Goal: Task Accomplishment & Management: Use online tool/utility

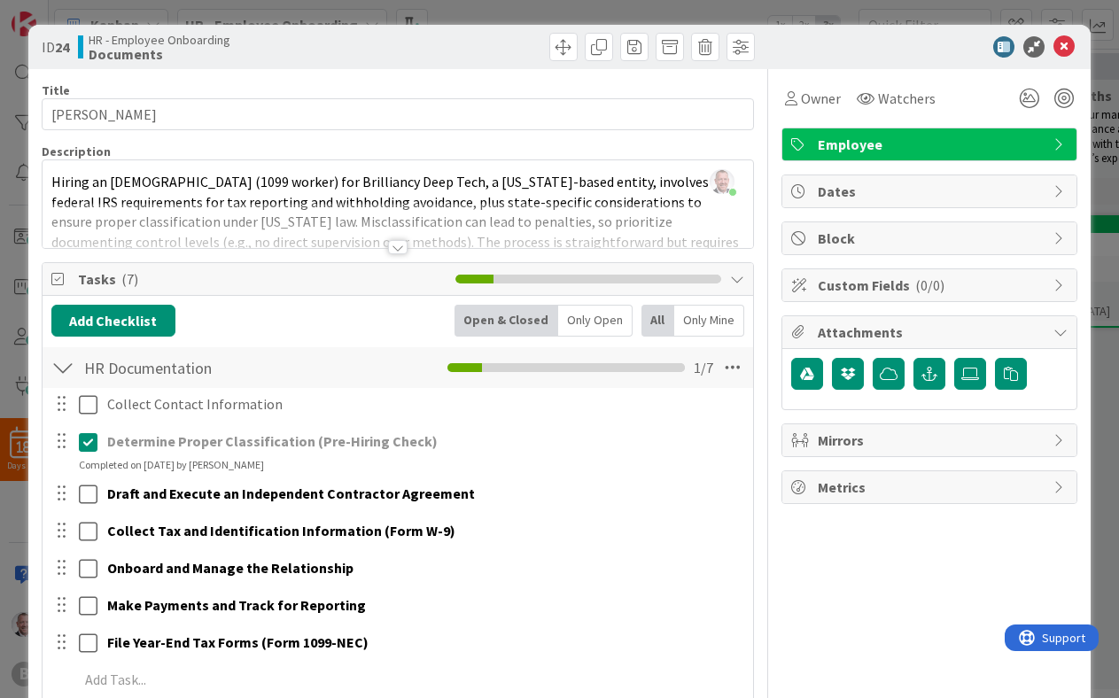
click at [577, 512] on div "Collect Contact Information Update Cancel Determine Proper Classification (Pre-…" at bounding box center [398, 545] width 694 height 315
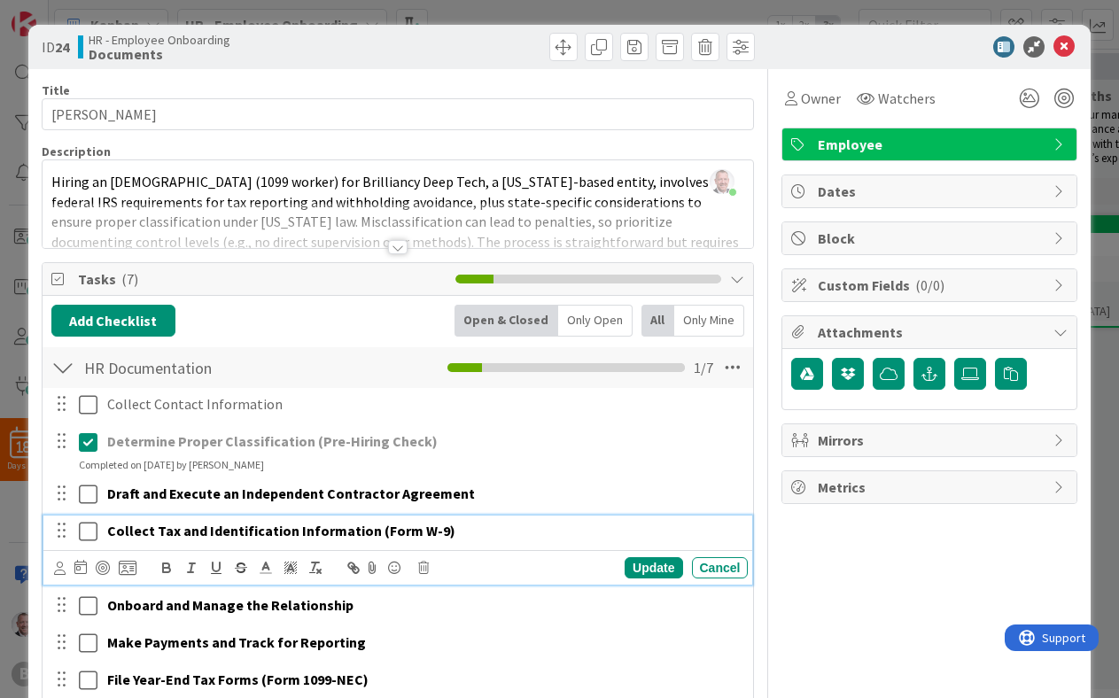
click at [350, 525] on strong "Collect Tax and Identification Information (Form W-9)" at bounding box center [281, 531] width 348 height 18
click at [1065, 43] on icon at bounding box center [1064, 46] width 21 height 21
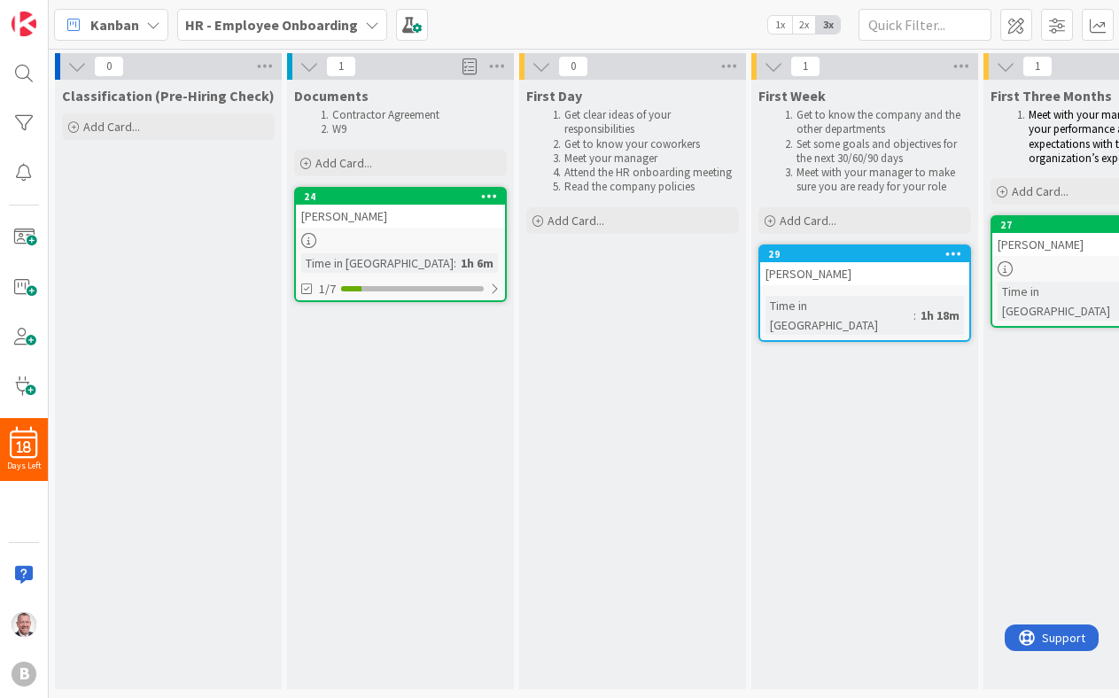
click at [411, 233] on div at bounding box center [400, 240] width 209 height 15
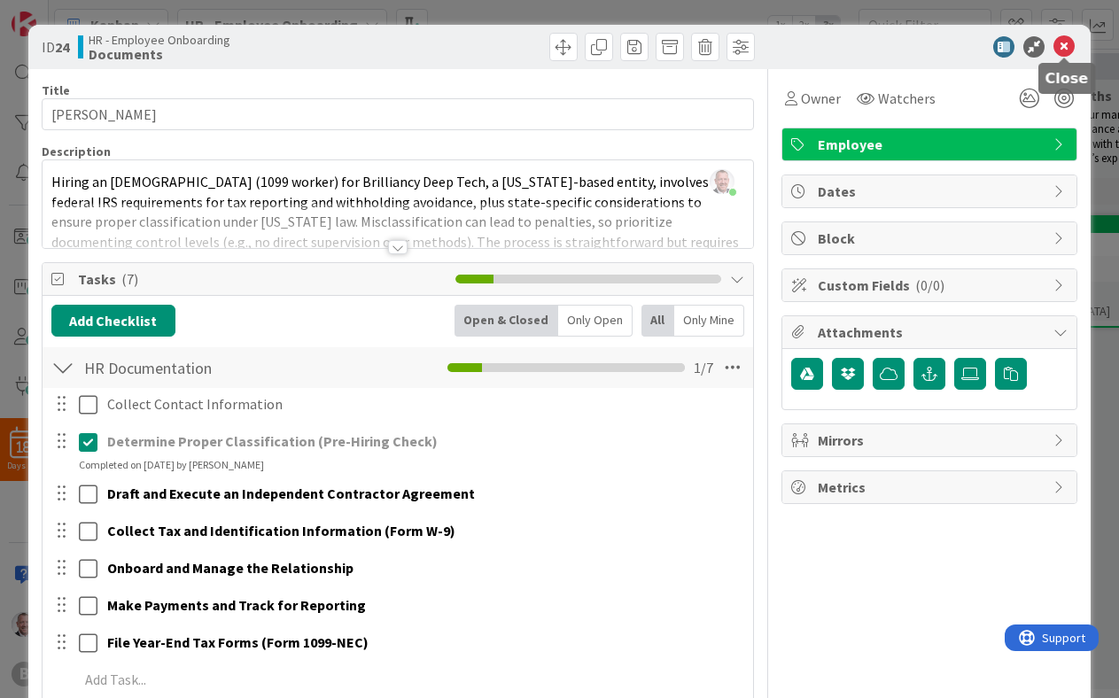
click at [1066, 46] on icon at bounding box center [1064, 46] width 21 height 21
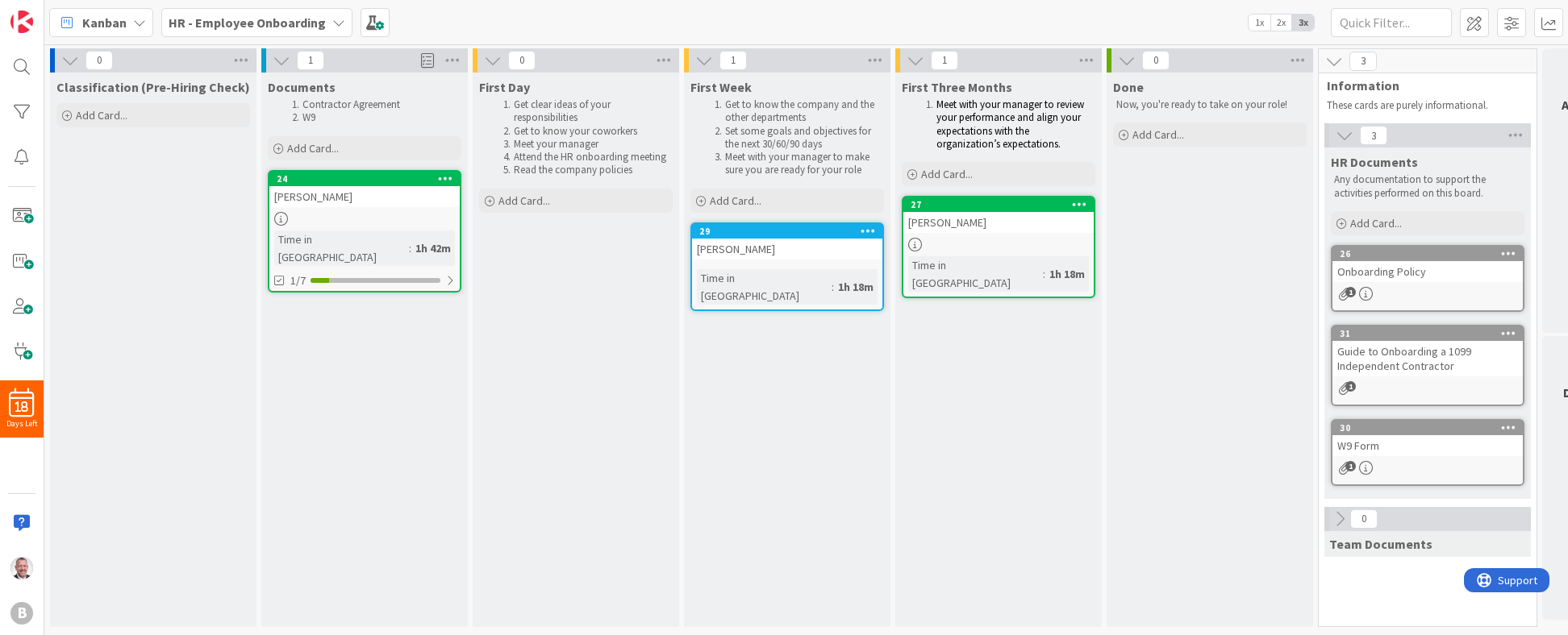
click at [913, 60] on icon at bounding box center [915, 60] width 17 height 17
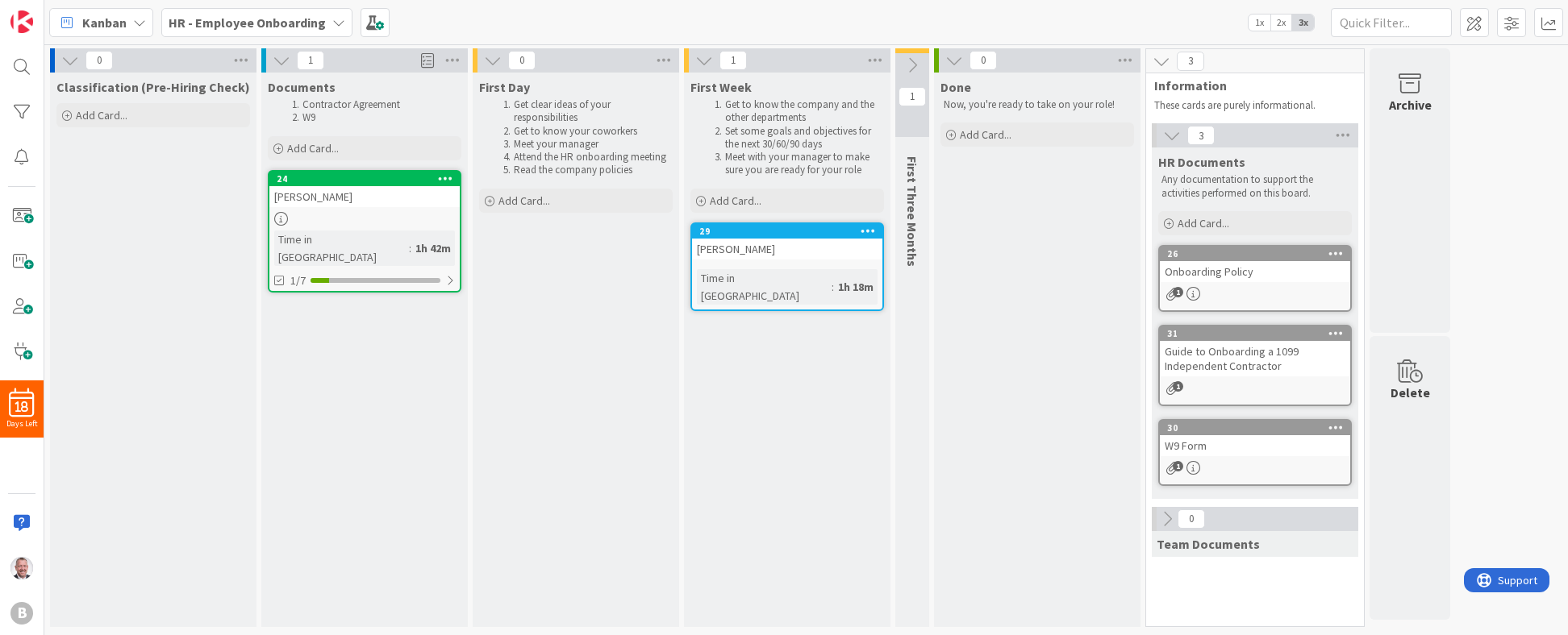
click at [698, 60] on icon at bounding box center [703, 60] width 17 height 17
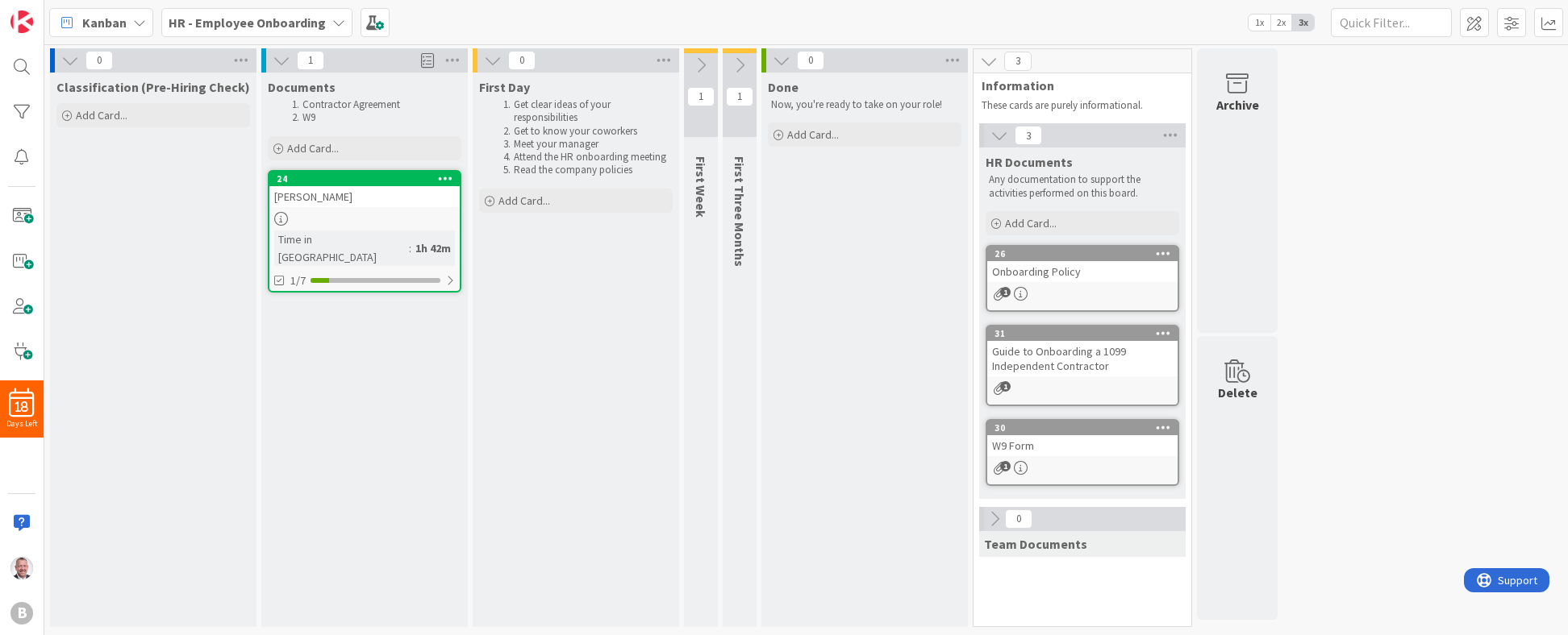
click at [494, 63] on icon at bounding box center [492, 60] width 17 height 17
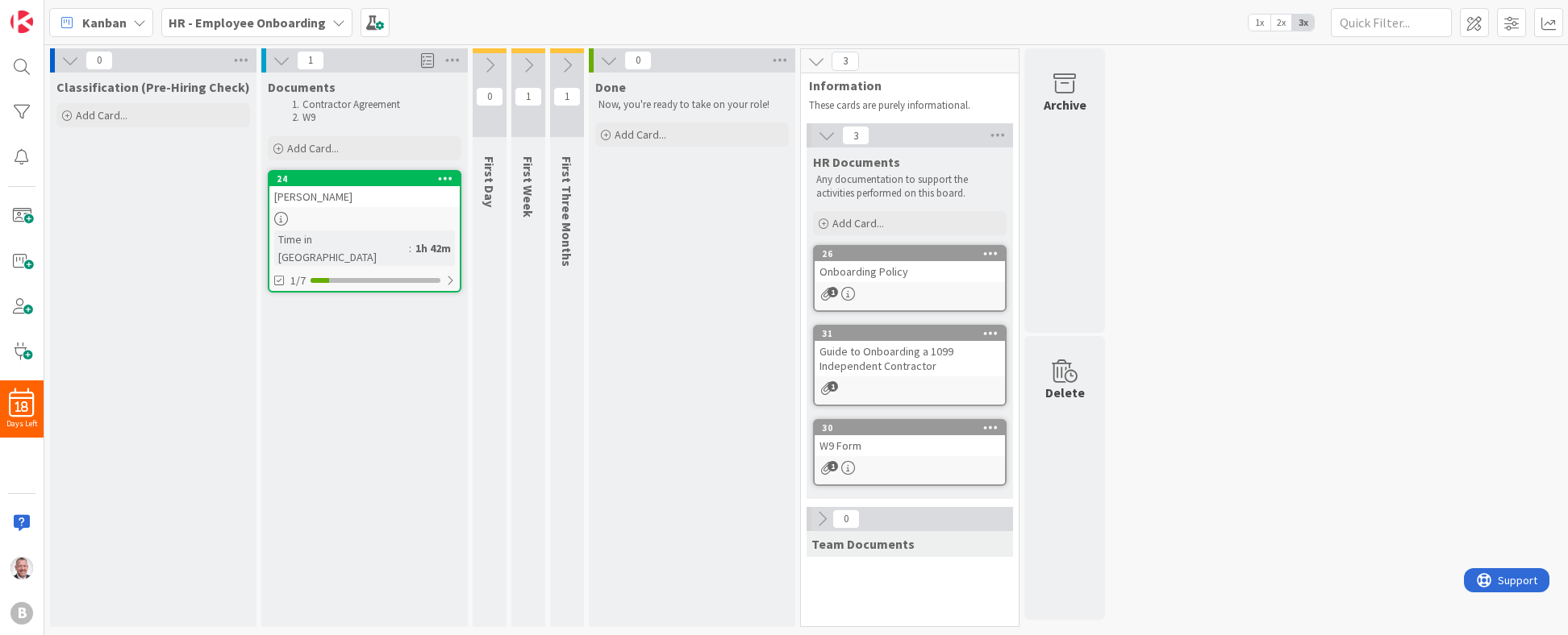
click at [1017, 251] on div "0 Classification (Pre-Hiring Check) Add Card... 1 Documents Contractor Agreemen…" at bounding box center [805, 341] width 1517 height 587
click at [896, 442] on div "W9 Form" at bounding box center [909, 446] width 190 height 21
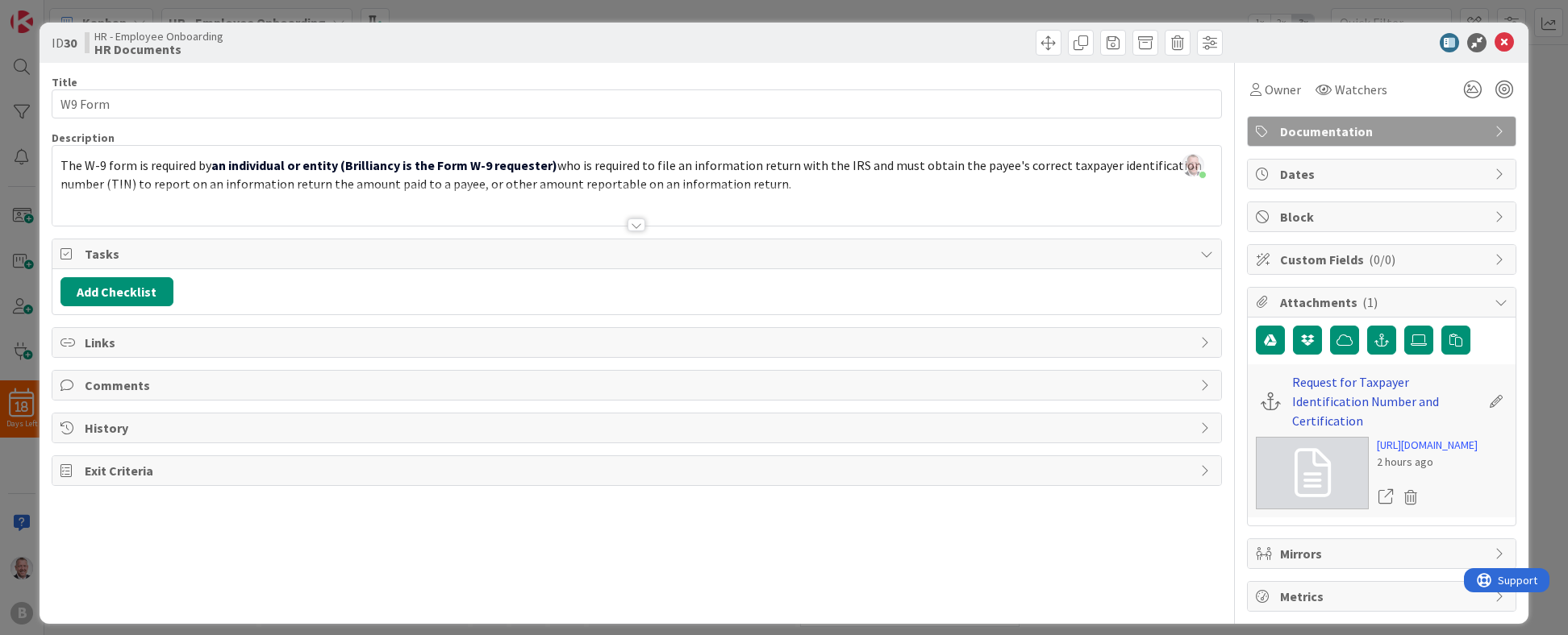
click at [1017, 380] on link "Request for Taxpayer Identification Number and Certification" at bounding box center [1386, 401] width 187 height 58
click at [1017, 45] on icon at bounding box center [1503, 42] width 19 height 19
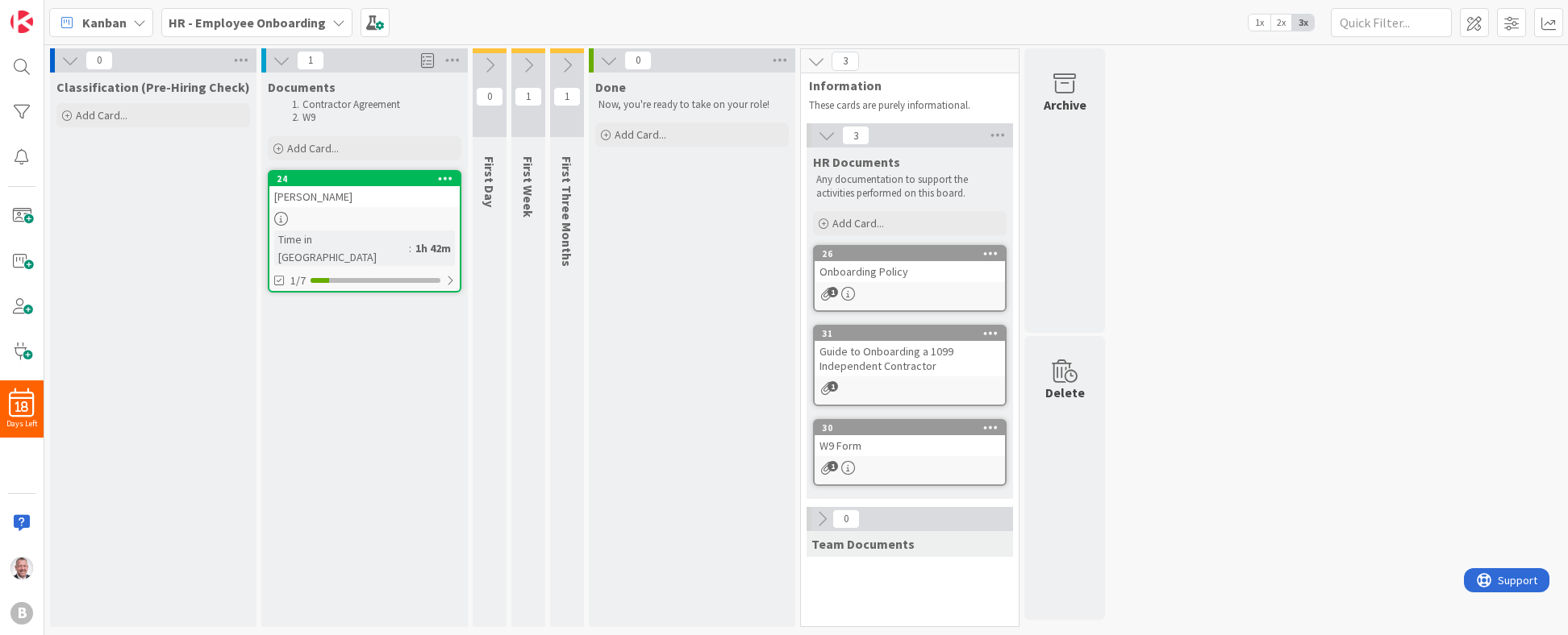
click at [368, 202] on div "[PERSON_NAME]" at bounding box center [364, 197] width 190 height 21
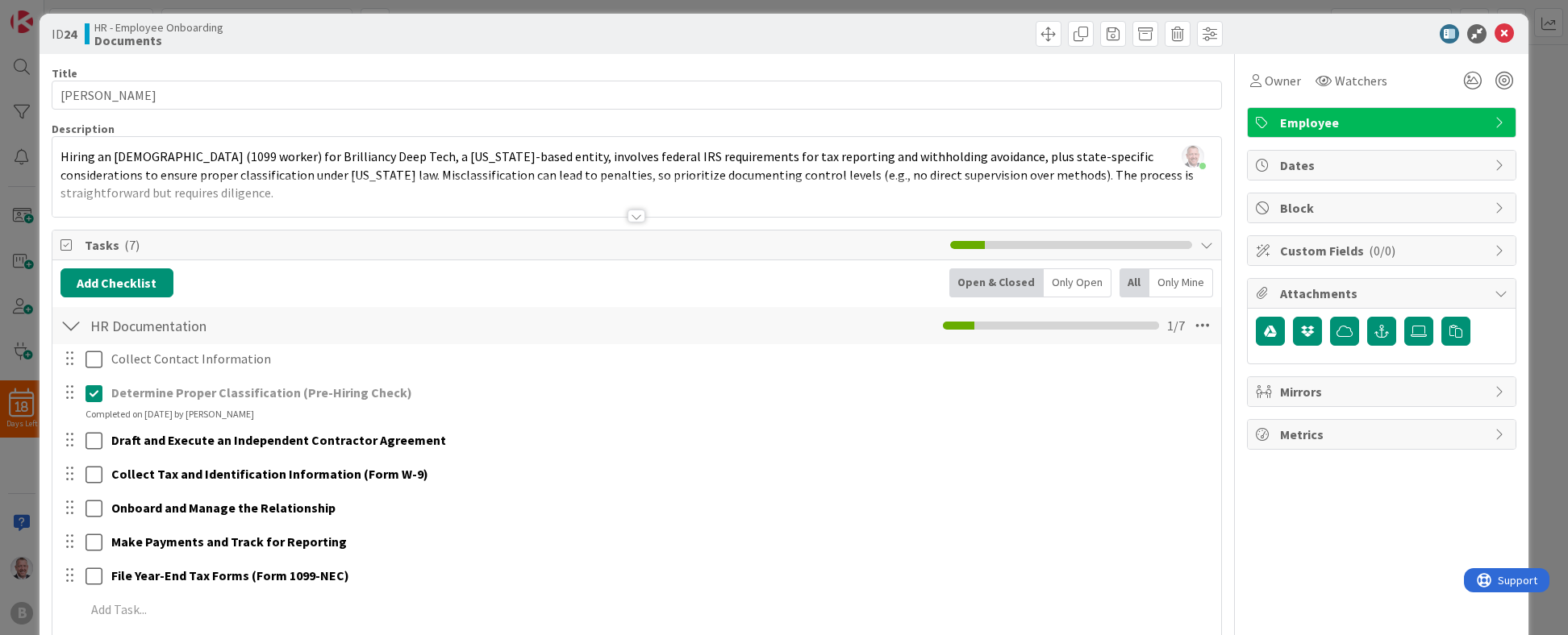
scroll to position [219, 0]
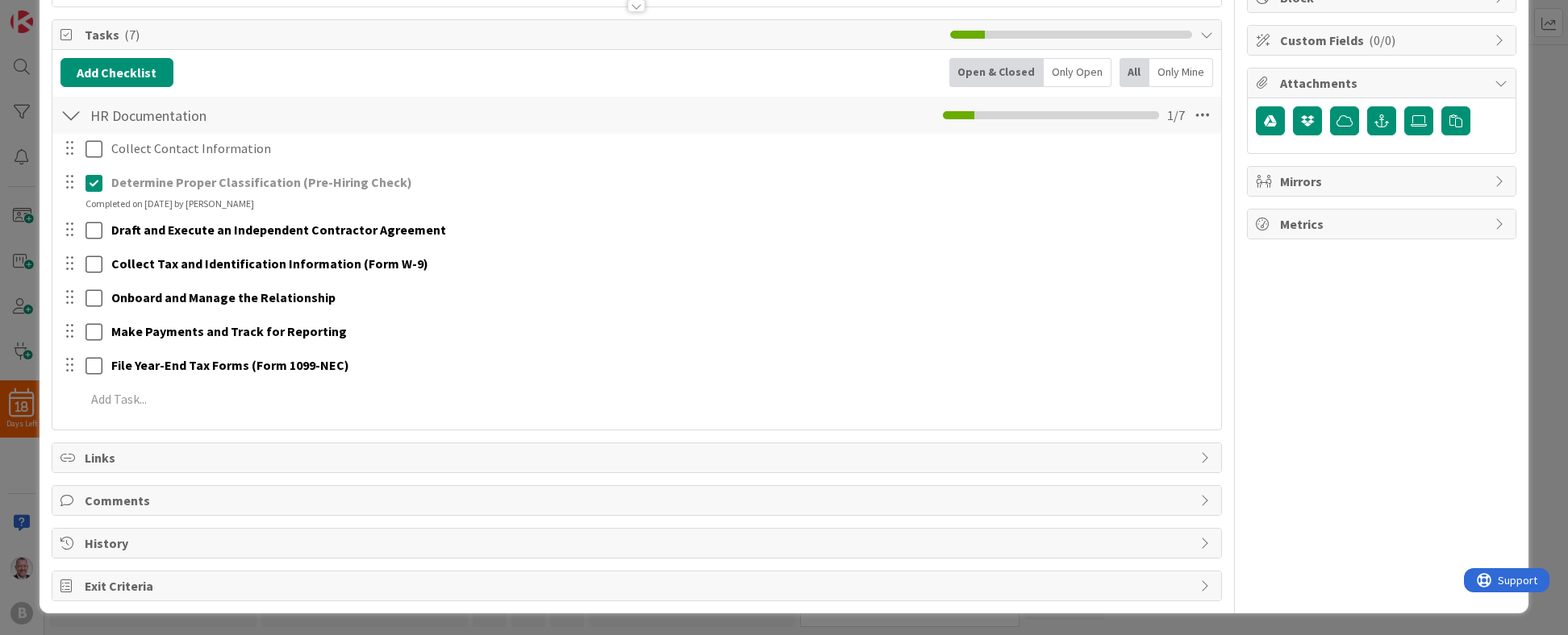
click at [116, 502] on span "Comments" at bounding box center [639, 500] width 1108 height 19
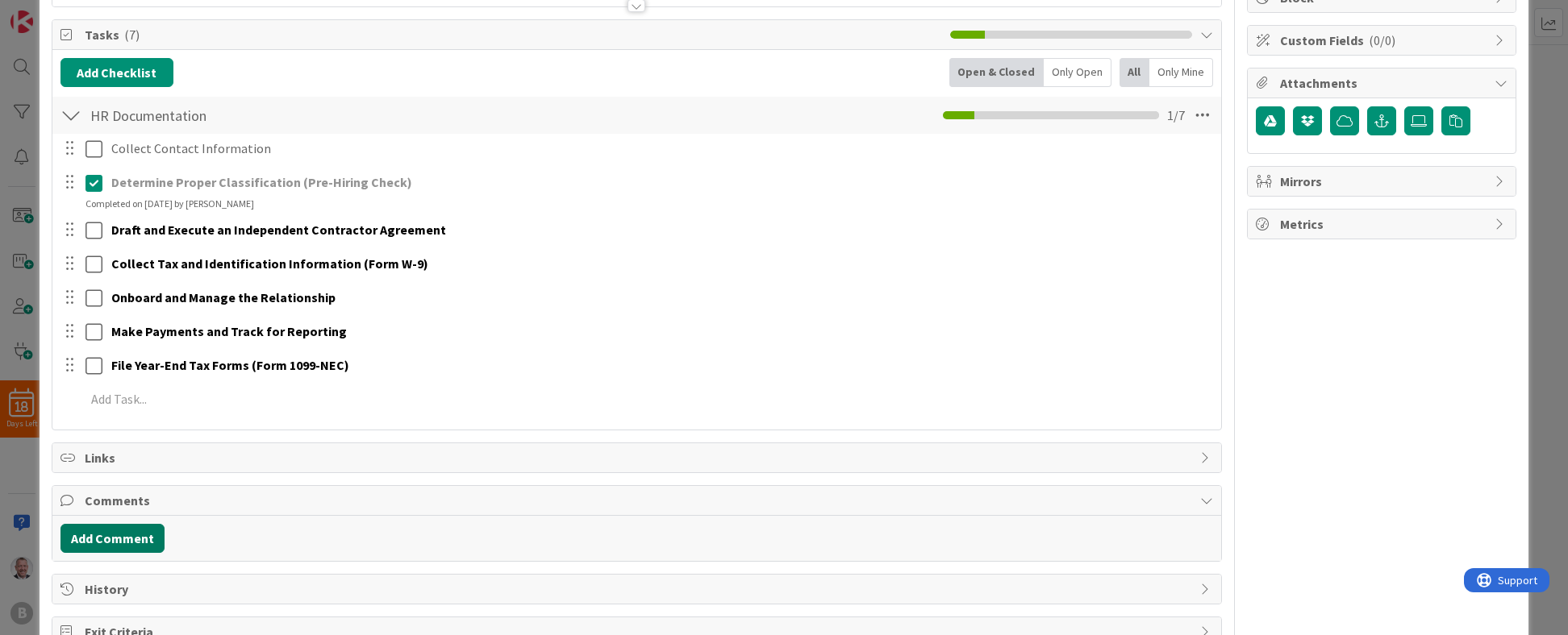
click at [111, 538] on button "Add Comment" at bounding box center [112, 539] width 104 height 29
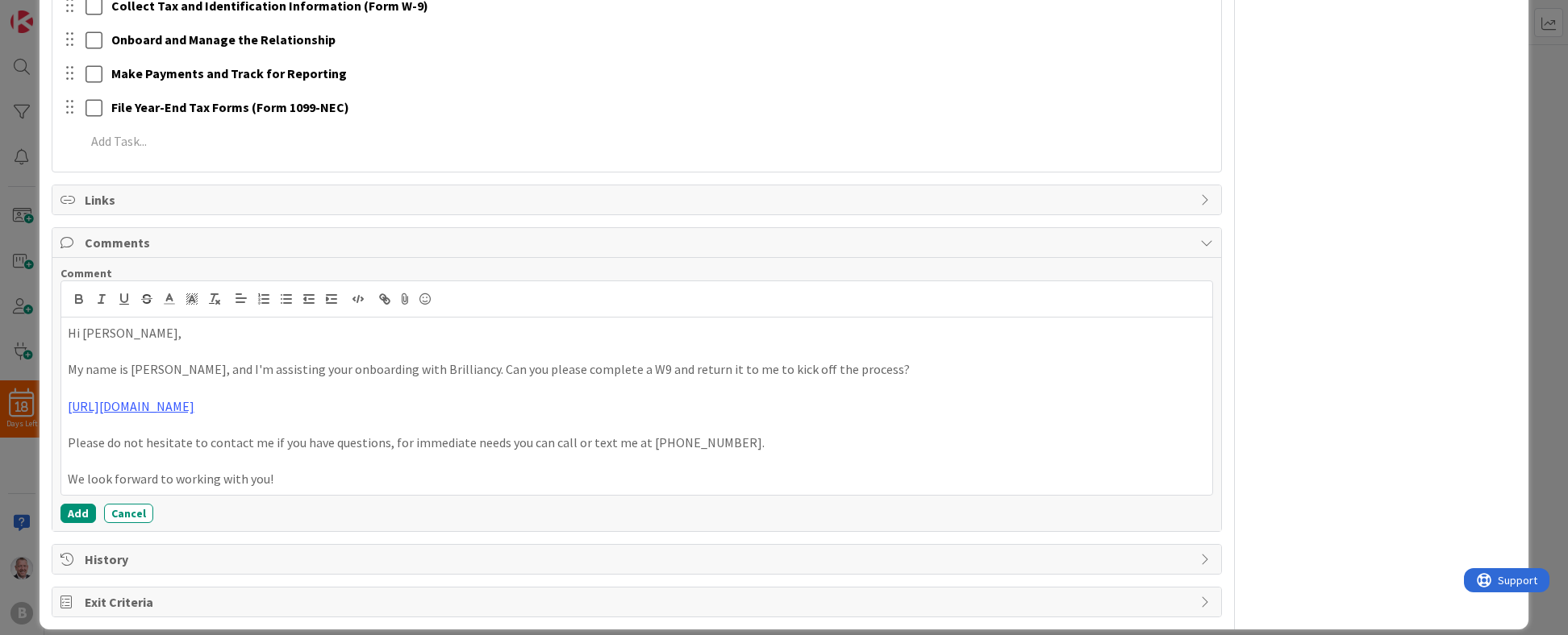
scroll to position [494, 0]
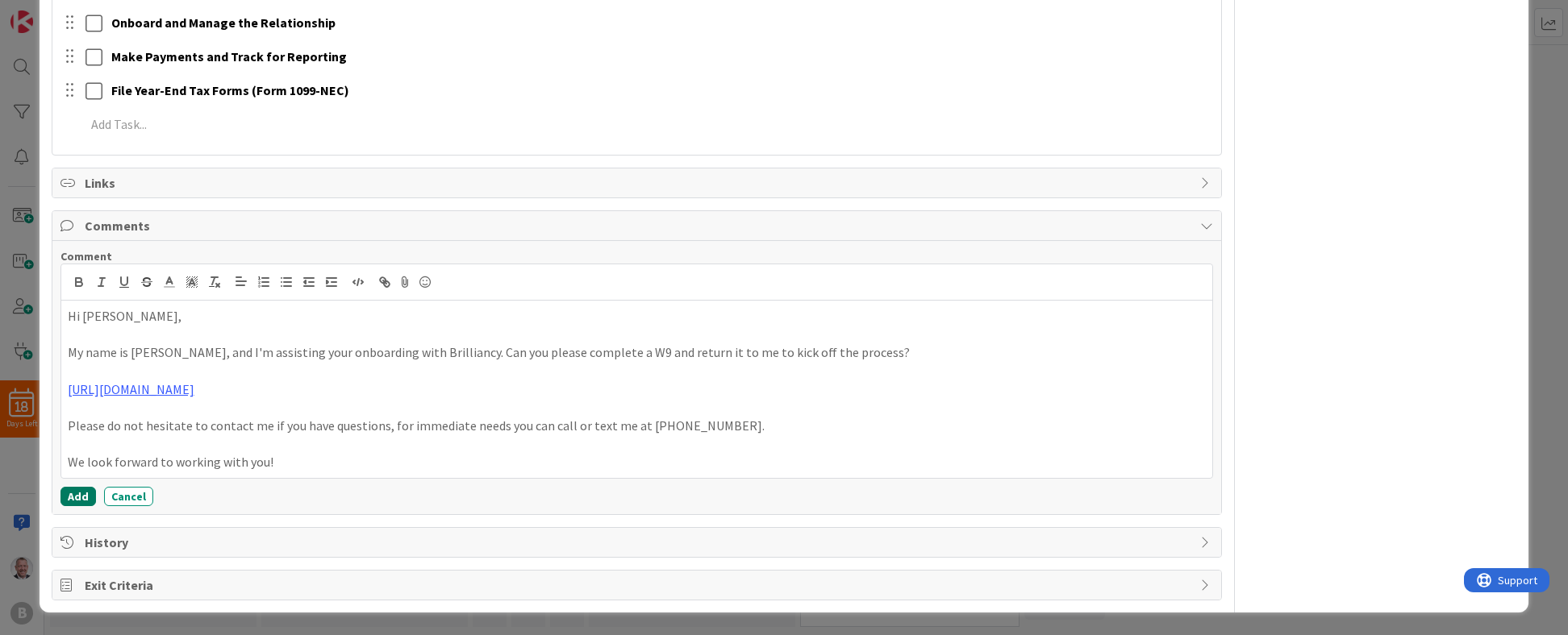
click at [80, 499] on button "Add" at bounding box center [77, 496] width 35 height 19
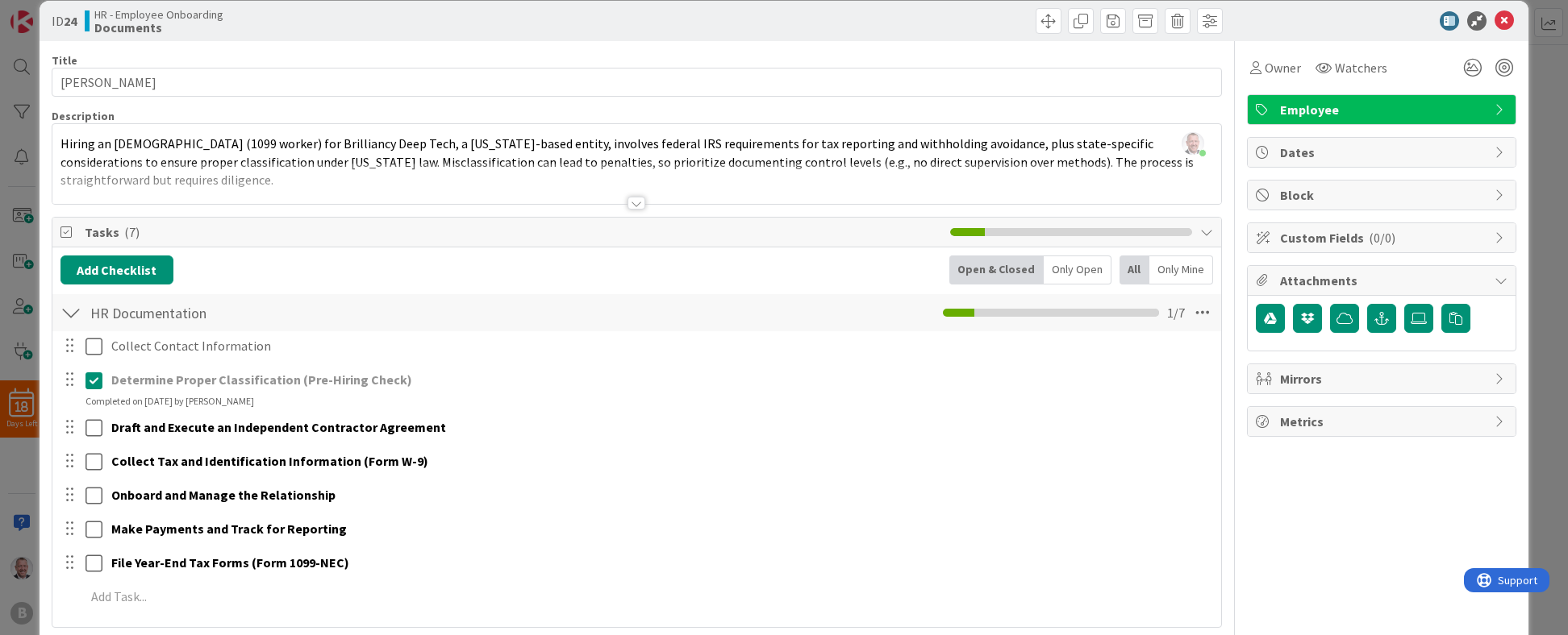
scroll to position [25, 0]
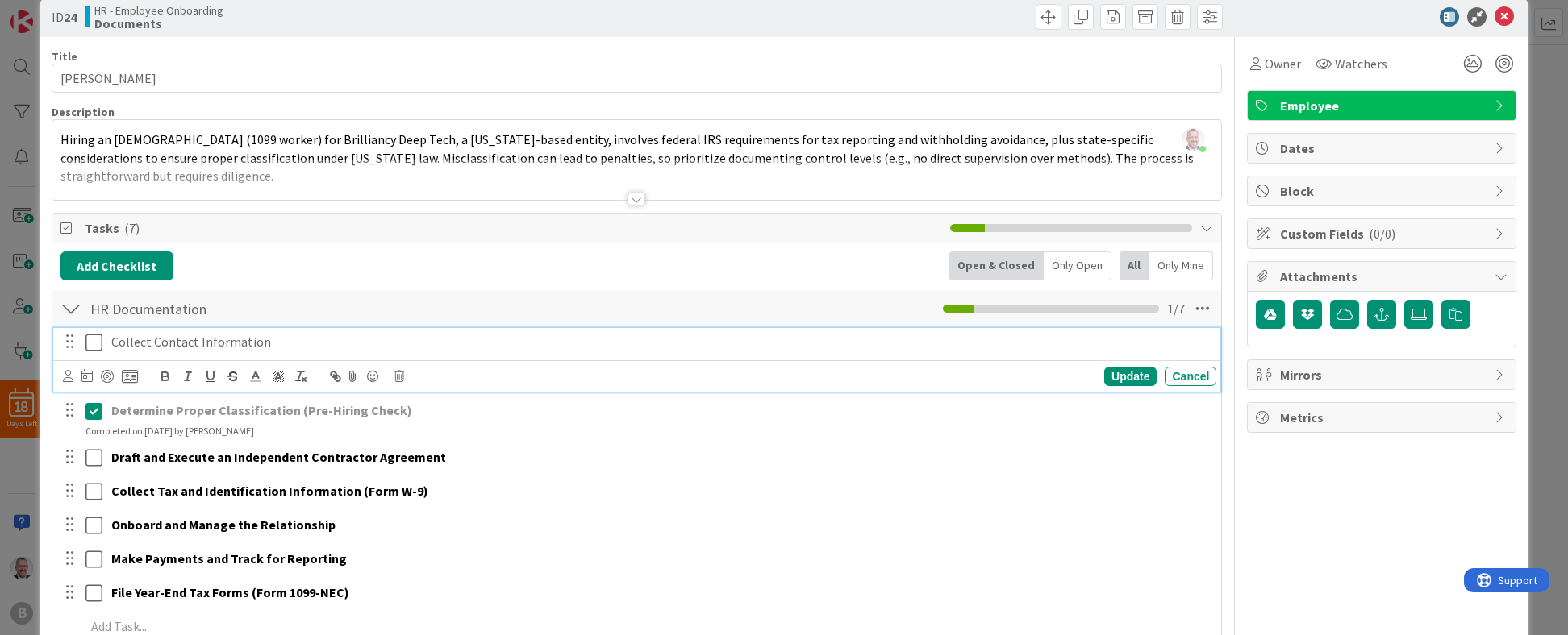
click at [95, 347] on icon at bounding box center [94, 342] width 17 height 19
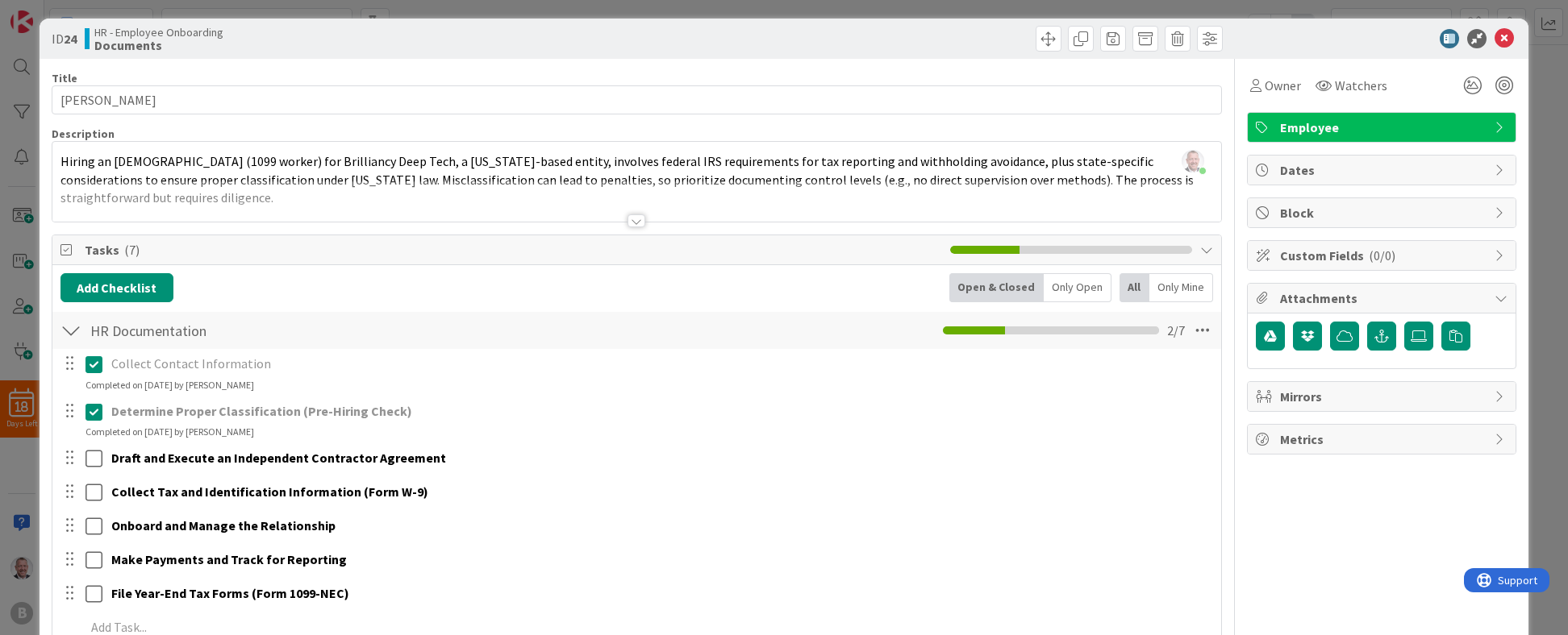
scroll to position [0, 0]
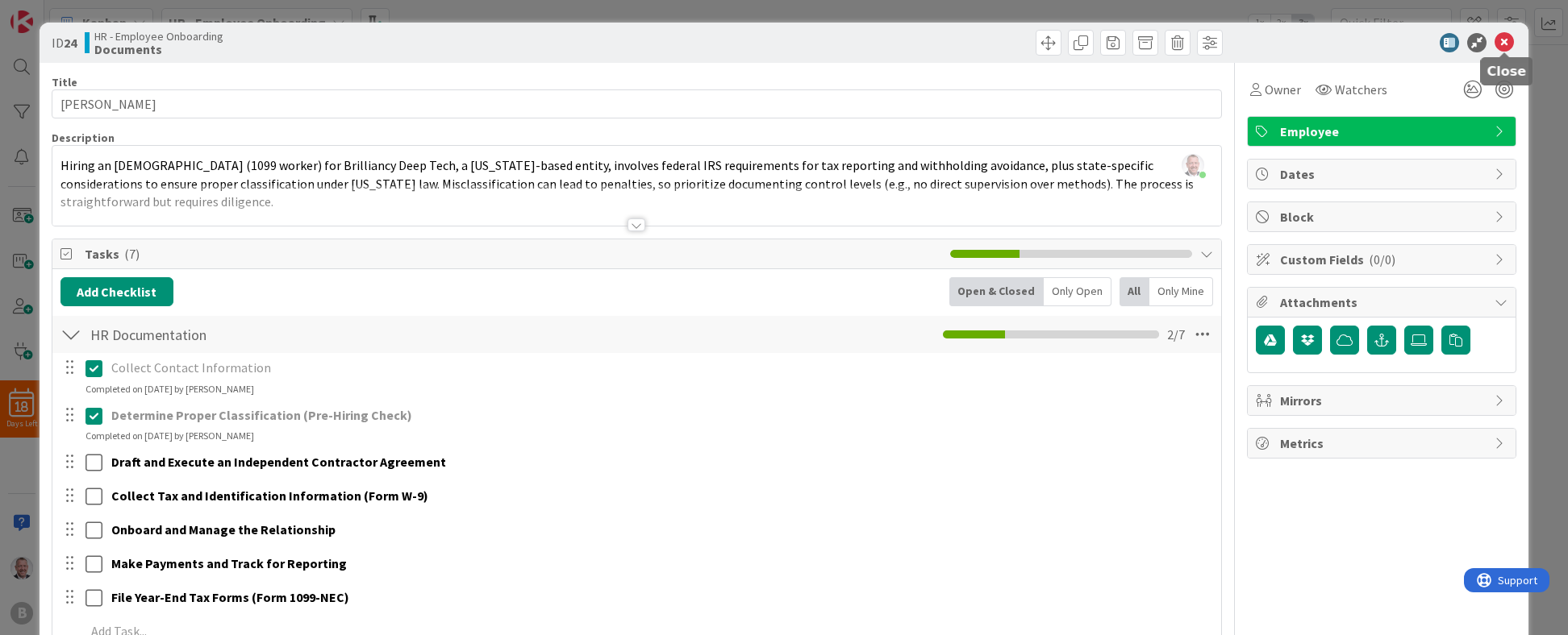
click at [1017, 46] on icon at bounding box center [1503, 42] width 19 height 19
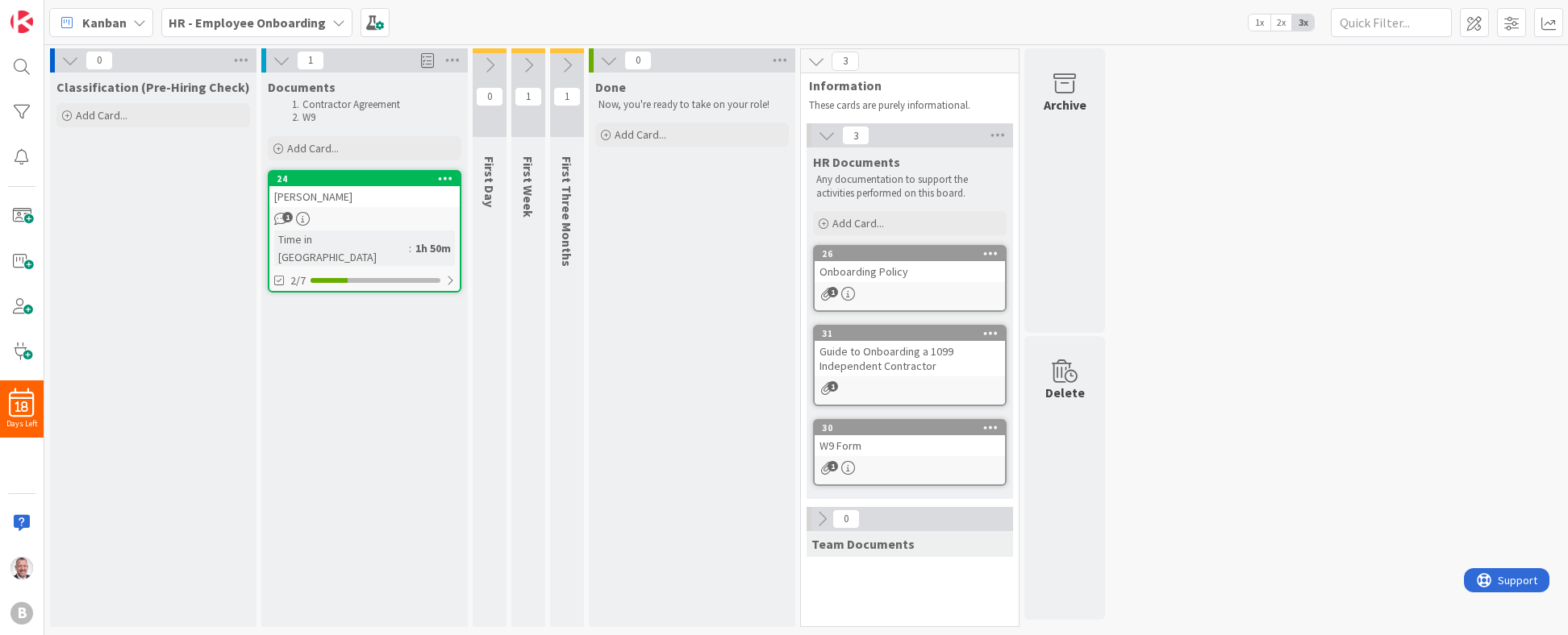
click at [355, 393] on div "Documents Contractor Agreement W9 Add Card... 24 [PERSON_NAME] 1 Time in Column…" at bounding box center [364, 350] width 207 height 555
click at [483, 67] on icon at bounding box center [489, 65] width 17 height 17
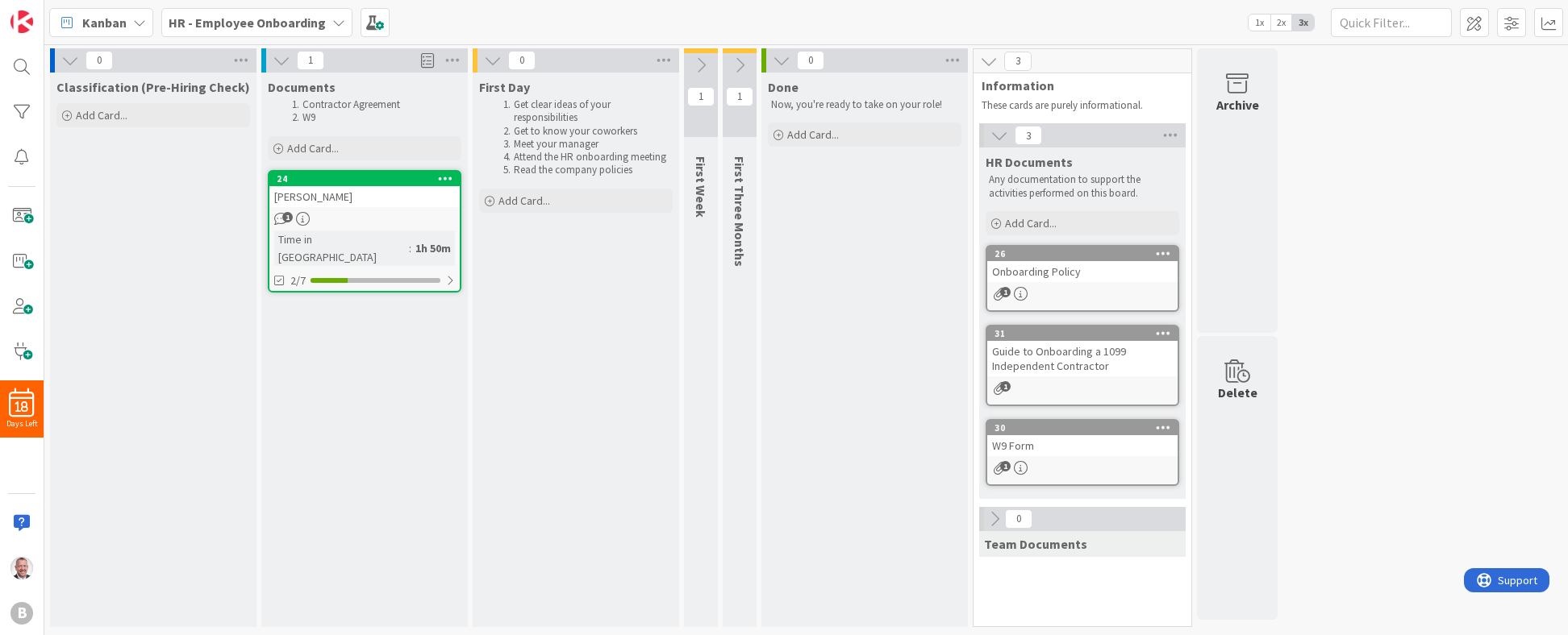
click at [363, 200] on div "[PERSON_NAME]" at bounding box center [364, 197] width 190 height 21
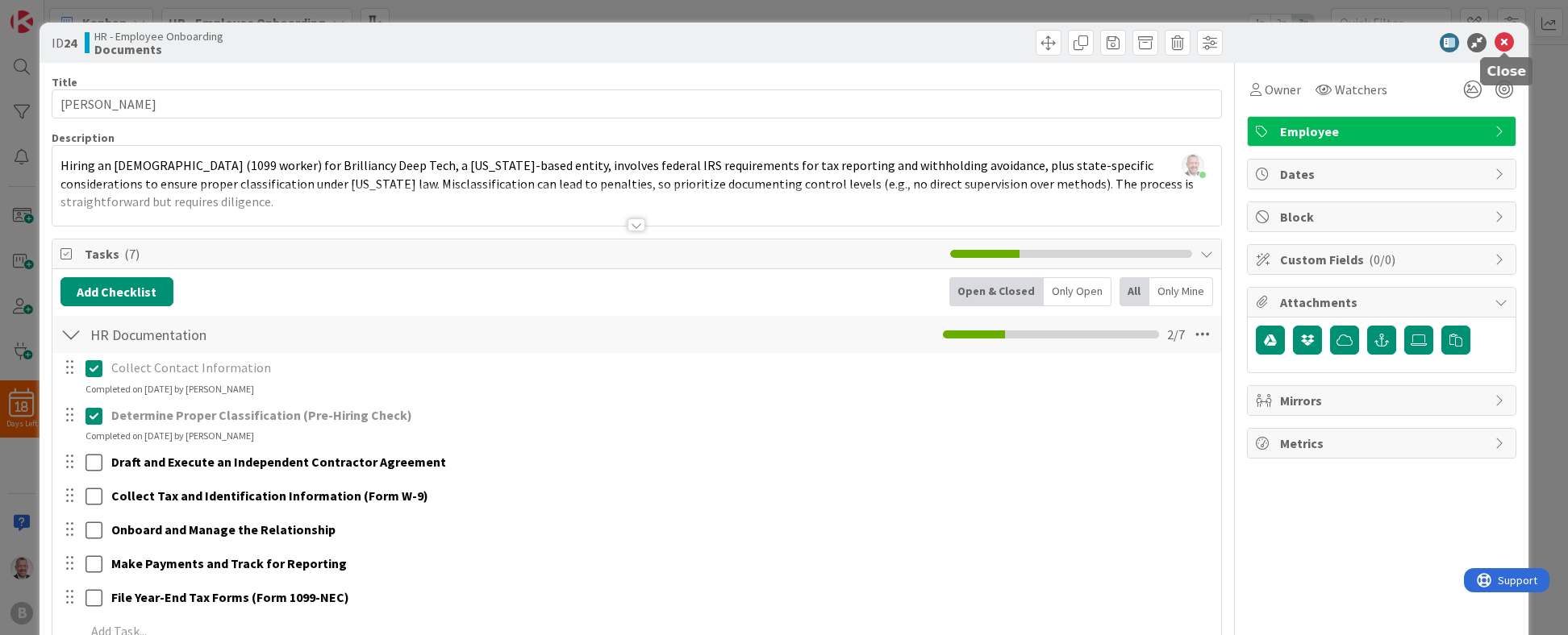
click at [1017, 43] on icon at bounding box center [1503, 42] width 19 height 19
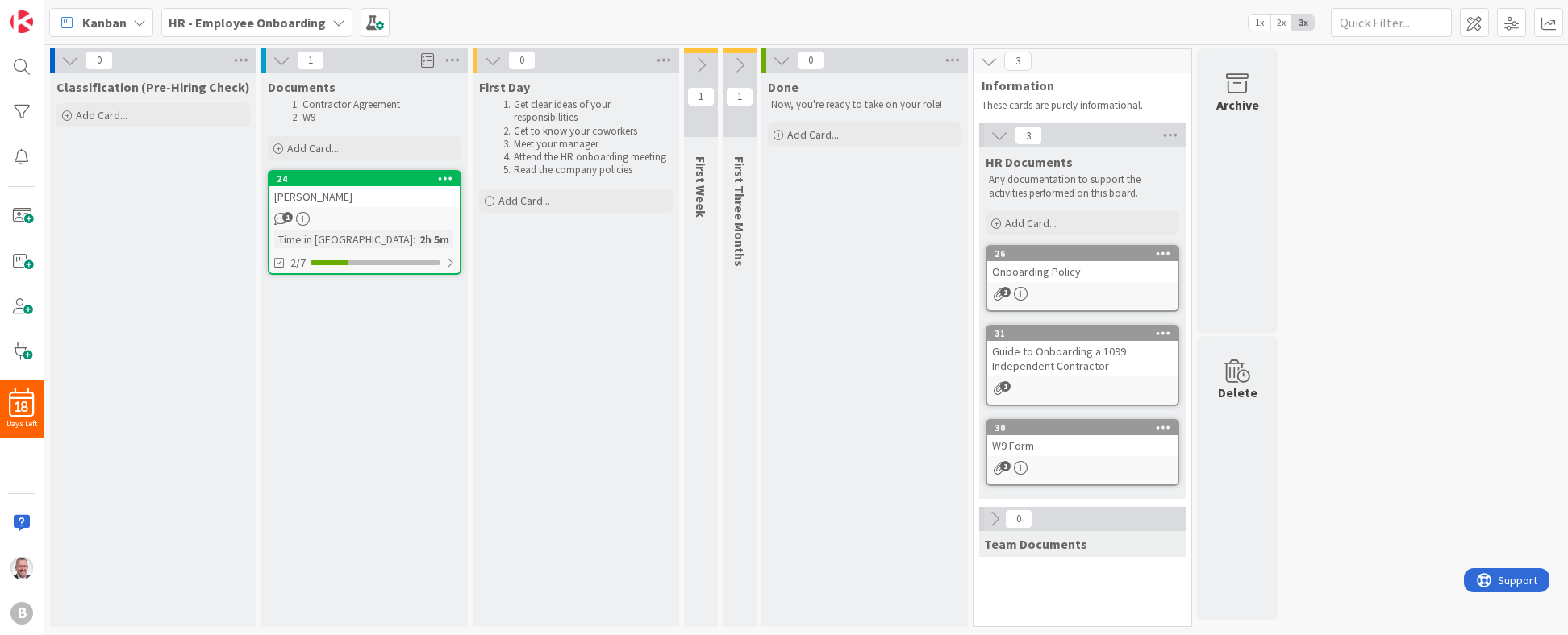
click at [1017, 335] on div "0 Classification (Pre-Hiring Check) Add Card... 1 Documents Contractor Agreemen…" at bounding box center [805, 341] width 1517 height 587
click at [784, 62] on icon at bounding box center [781, 60] width 17 height 17
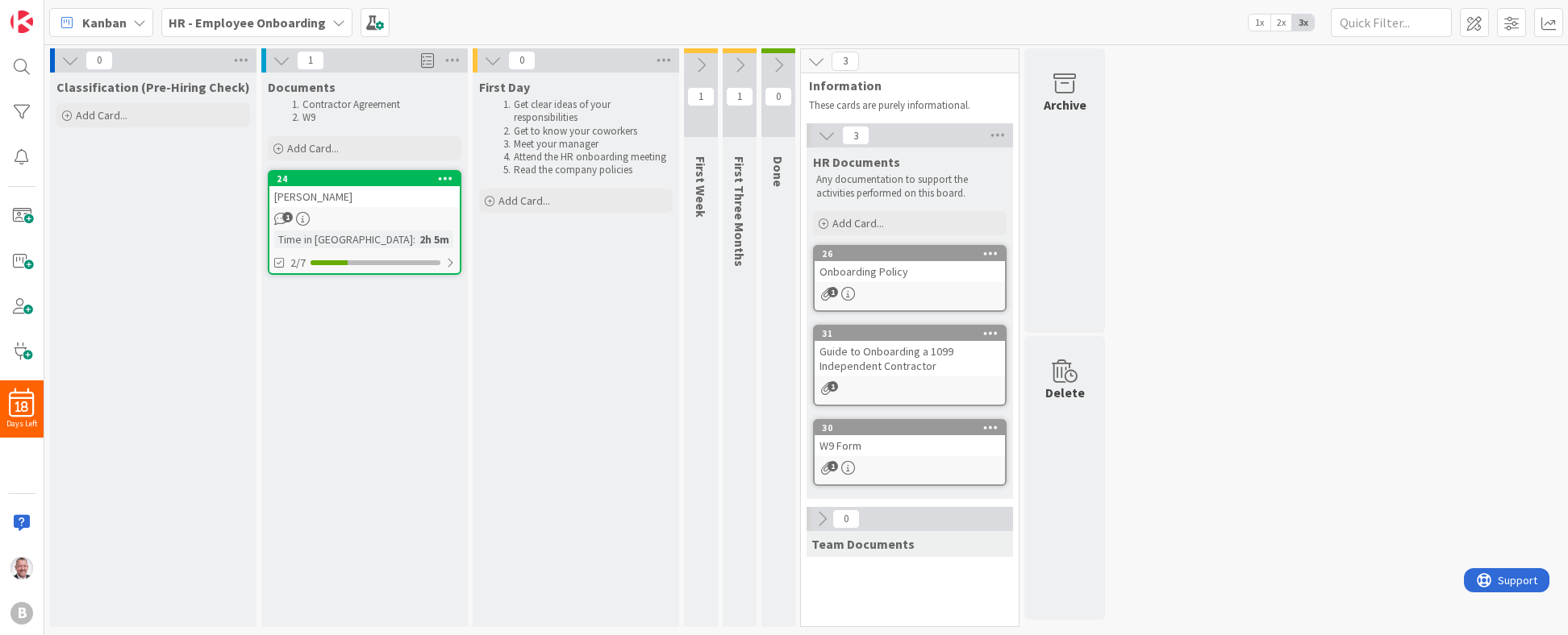
click at [496, 63] on icon at bounding box center [492, 60] width 17 height 17
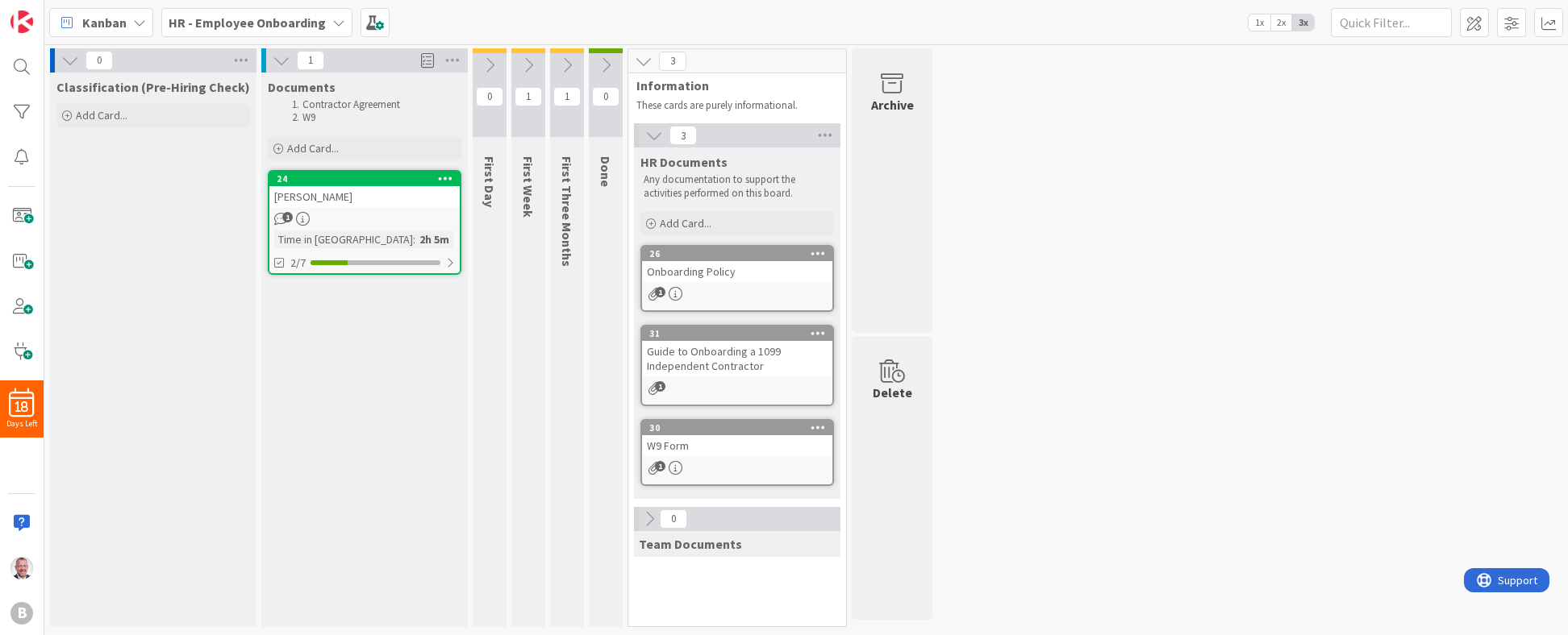
click at [1017, 201] on div "0 Classification (Pre-Hiring Check) Add Card... 1 Documents Contractor Agreemen…" at bounding box center [805, 341] width 1517 height 587
